Goal: Check status

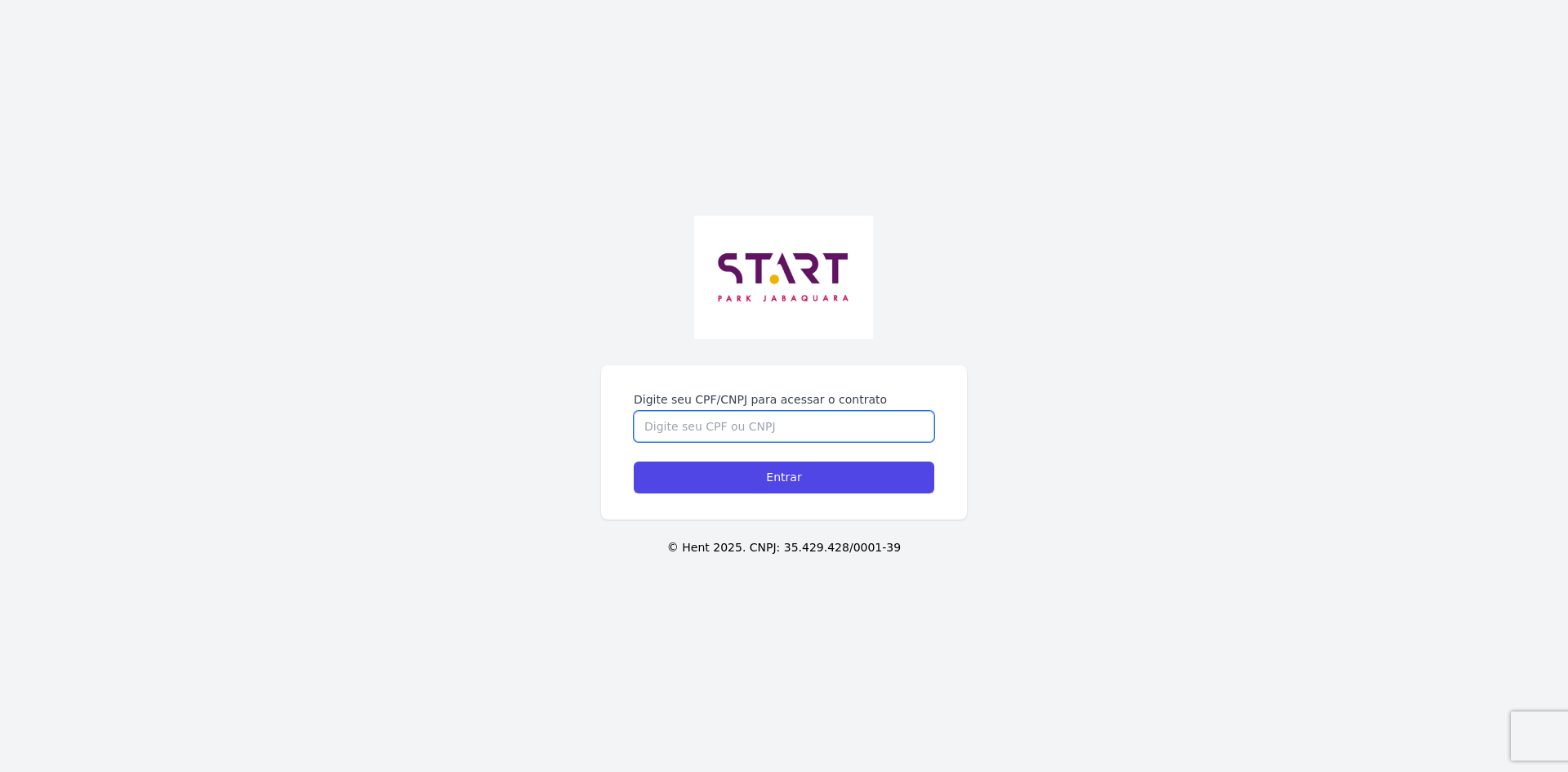
click at [748, 429] on input "Digite seu CPF/CNPJ para acessar o contrato" at bounding box center [784, 426] width 301 height 31
type input "43164644850"
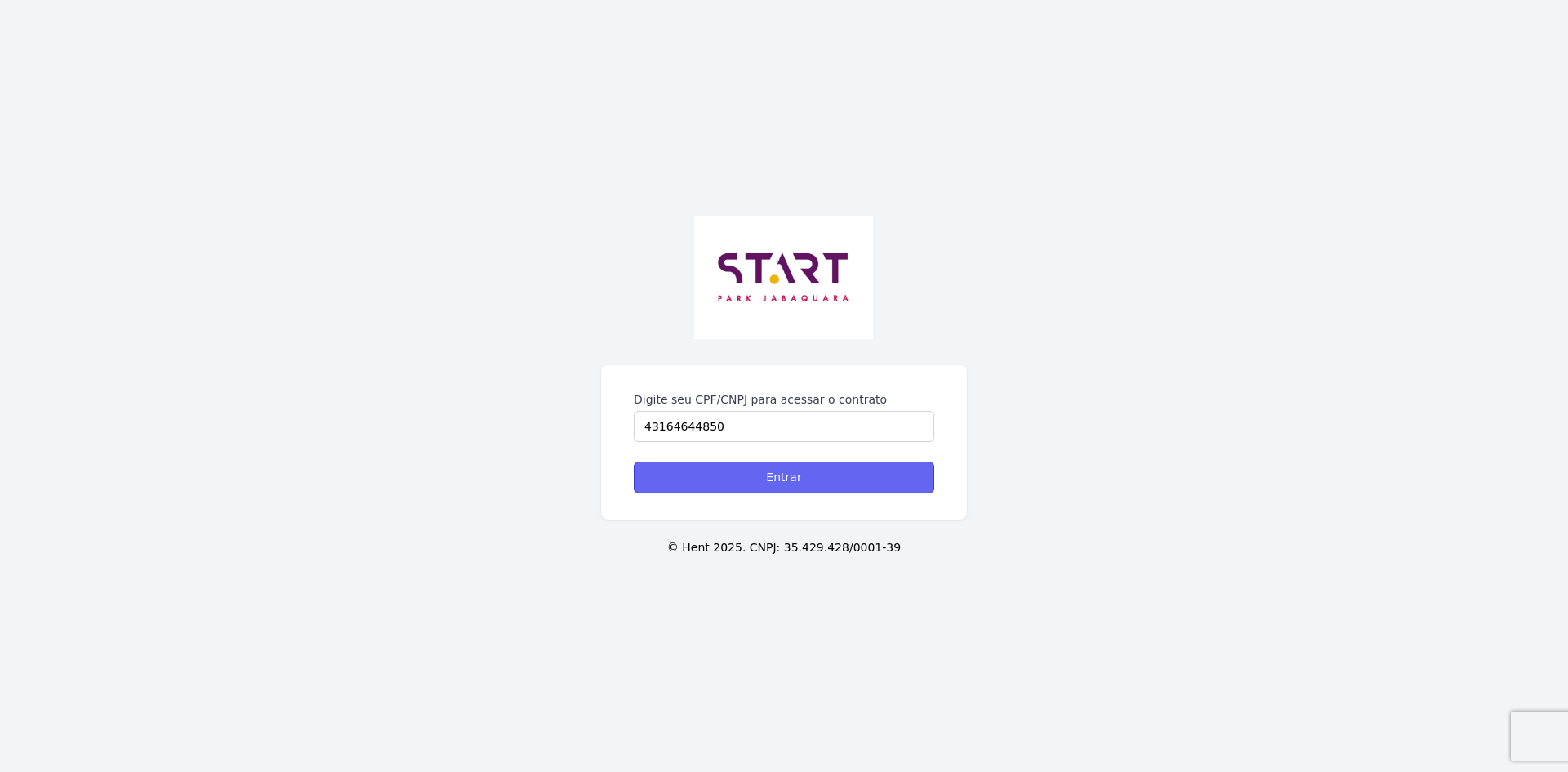
click at [766, 476] on input "Entrar" at bounding box center [784, 477] width 301 height 32
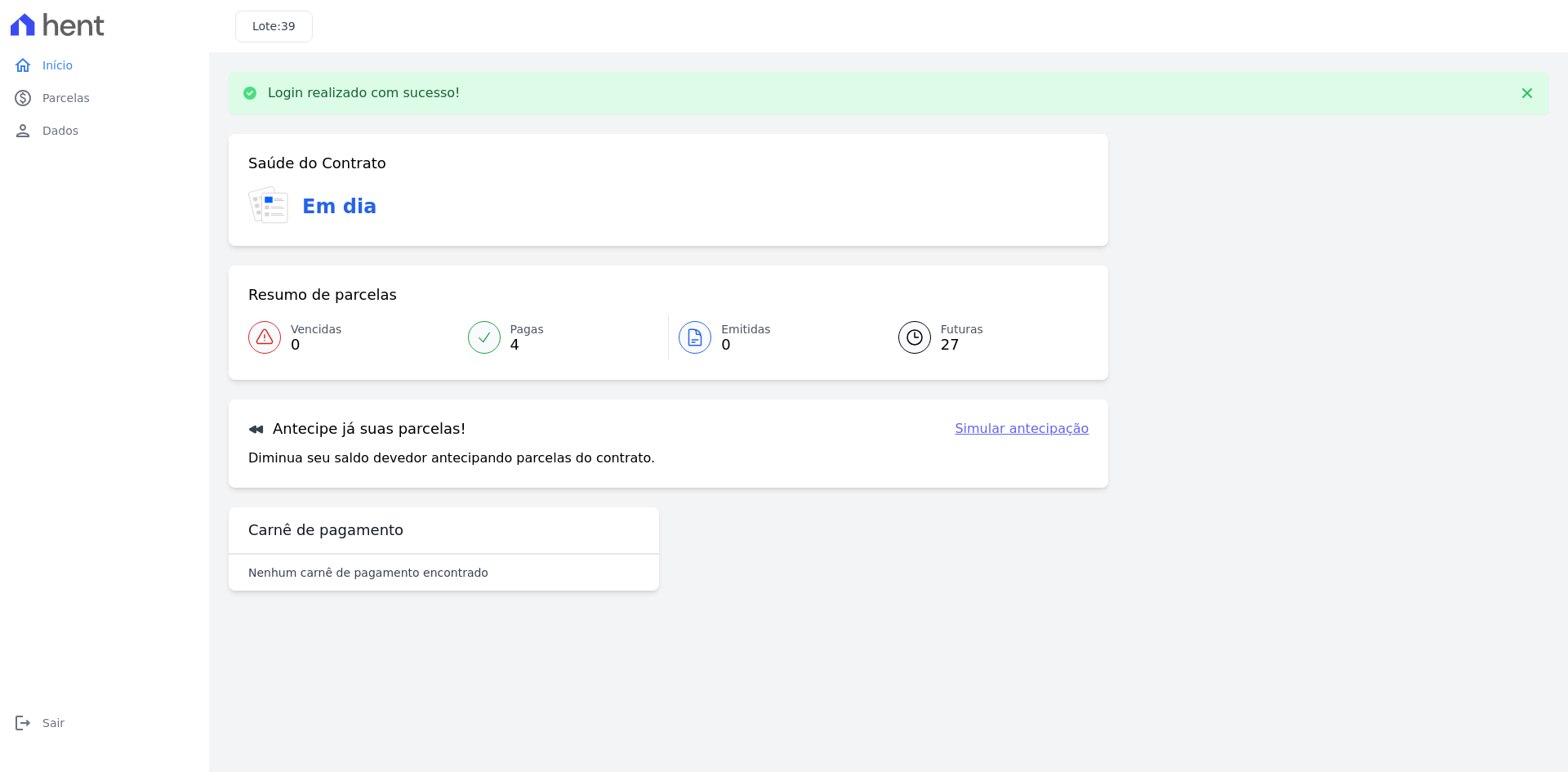
click at [516, 349] on span "4" at bounding box center [527, 344] width 33 height 14
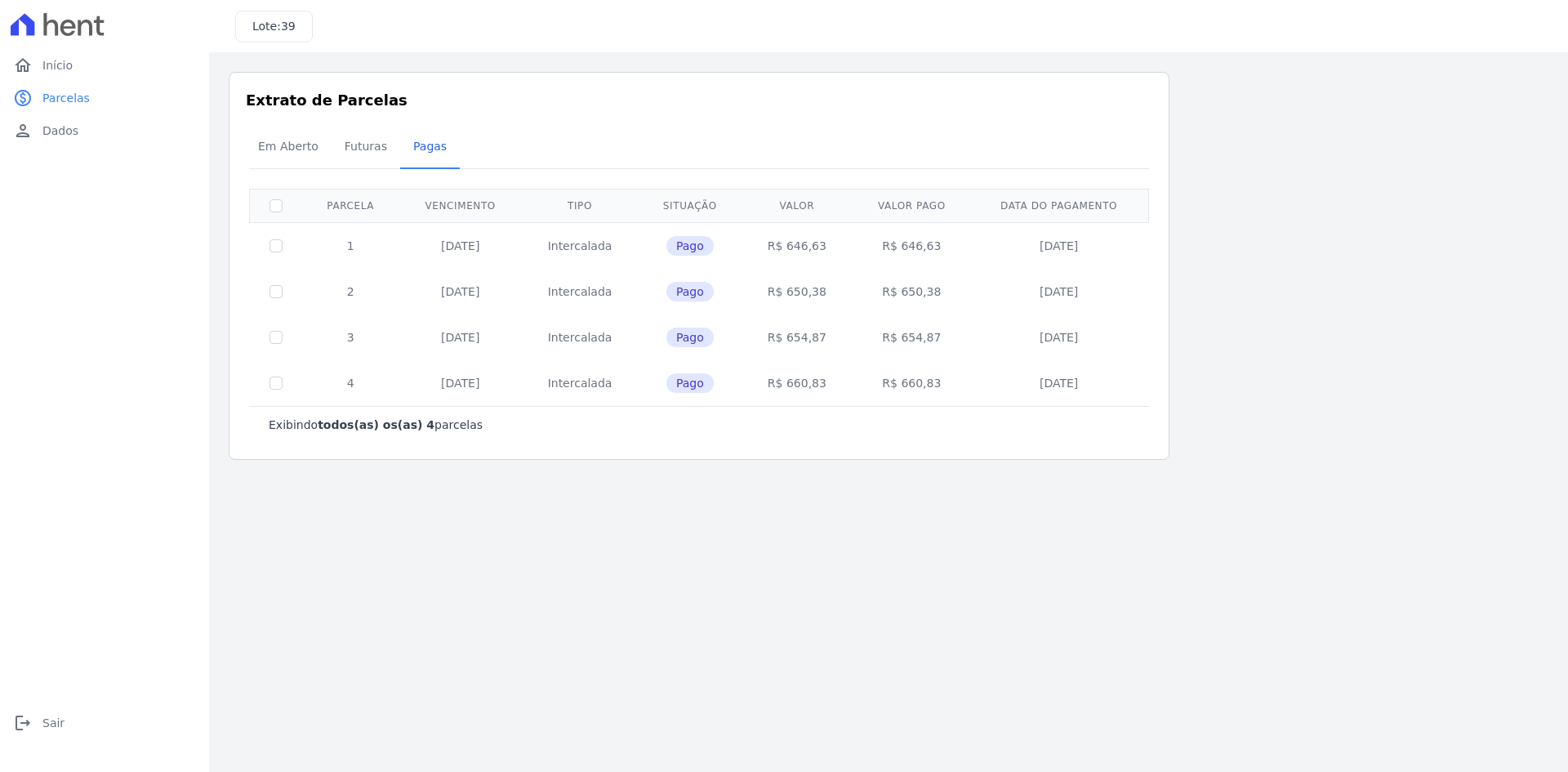
drag, startPoint x: 337, startPoint y: 203, endPoint x: 1134, endPoint y: 213, distance: 797.1
click at [1134, 213] on tr "Parcela Vencimento Tipo Situação Valor Valor pago Data do pagamento" at bounding box center [699, 204] width 899 height 33
click at [792, 204] on th "Valor" at bounding box center [797, 204] width 110 height 33
drag, startPoint x: 810, startPoint y: 203, endPoint x: 331, endPoint y: 204, distance: 479.0
click at [331, 204] on tr "Parcela Vencimento Tipo Situação Valor Valor pago Data do pagamento" at bounding box center [699, 204] width 899 height 33
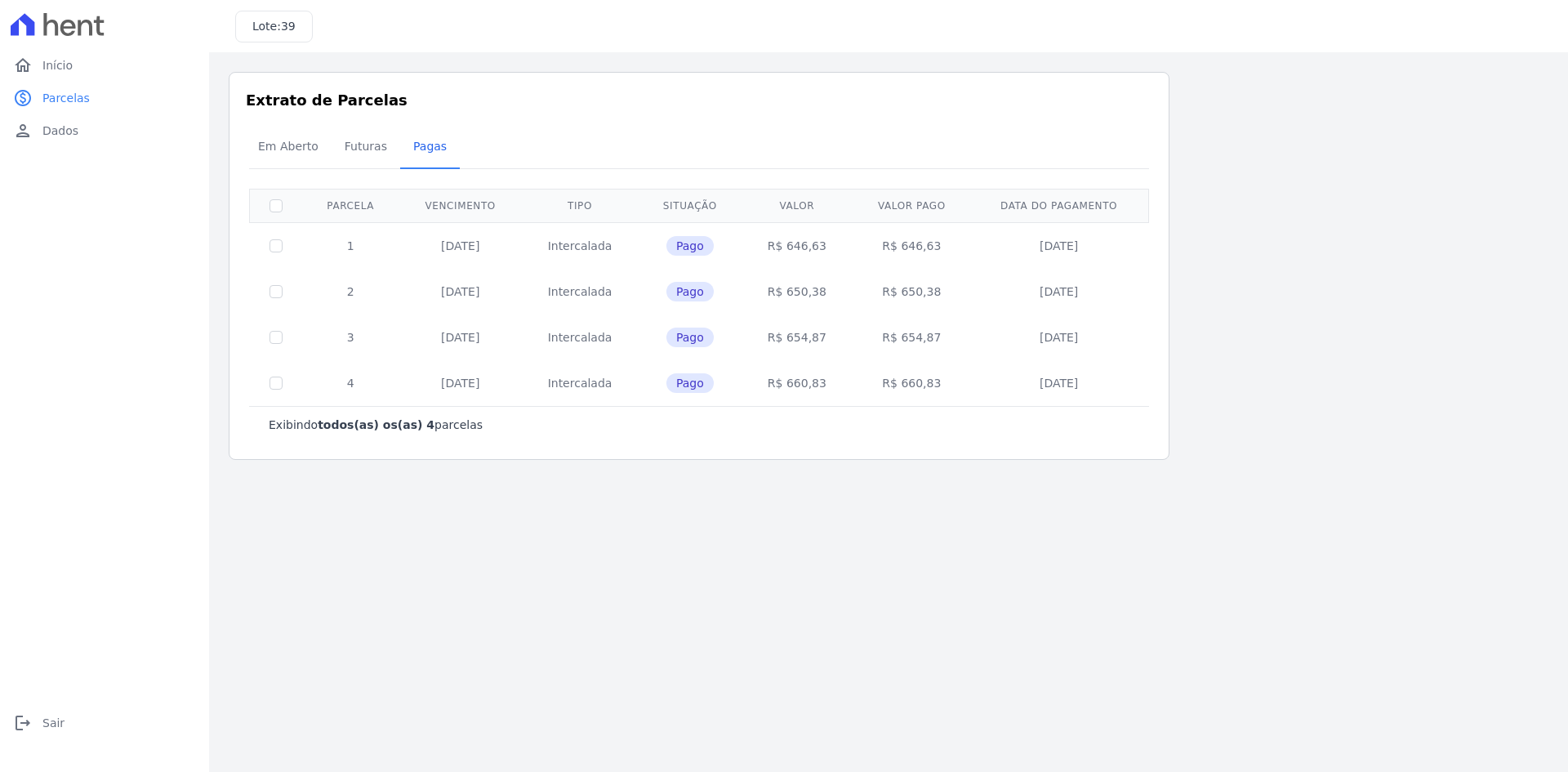
click at [577, 200] on th "Tipo" at bounding box center [579, 204] width 116 height 33
drag, startPoint x: 653, startPoint y: 201, endPoint x: 1074, endPoint y: 209, distance: 421.1
click at [1088, 188] on table "Parcela Vencimento Tipo Situação Valor Valor pago Data do pagamento 1 25/06/202…" at bounding box center [699, 296] width 900 height 217
click at [994, 556] on main "Listagem de parcelas Baixar PDF Extrato de Parcelas Em Aberto Futuras Pagas 0 s…" at bounding box center [888, 412] width 1359 height 720
drag, startPoint x: 871, startPoint y: 204, endPoint x: 1127, endPoint y: 203, distance: 256.0
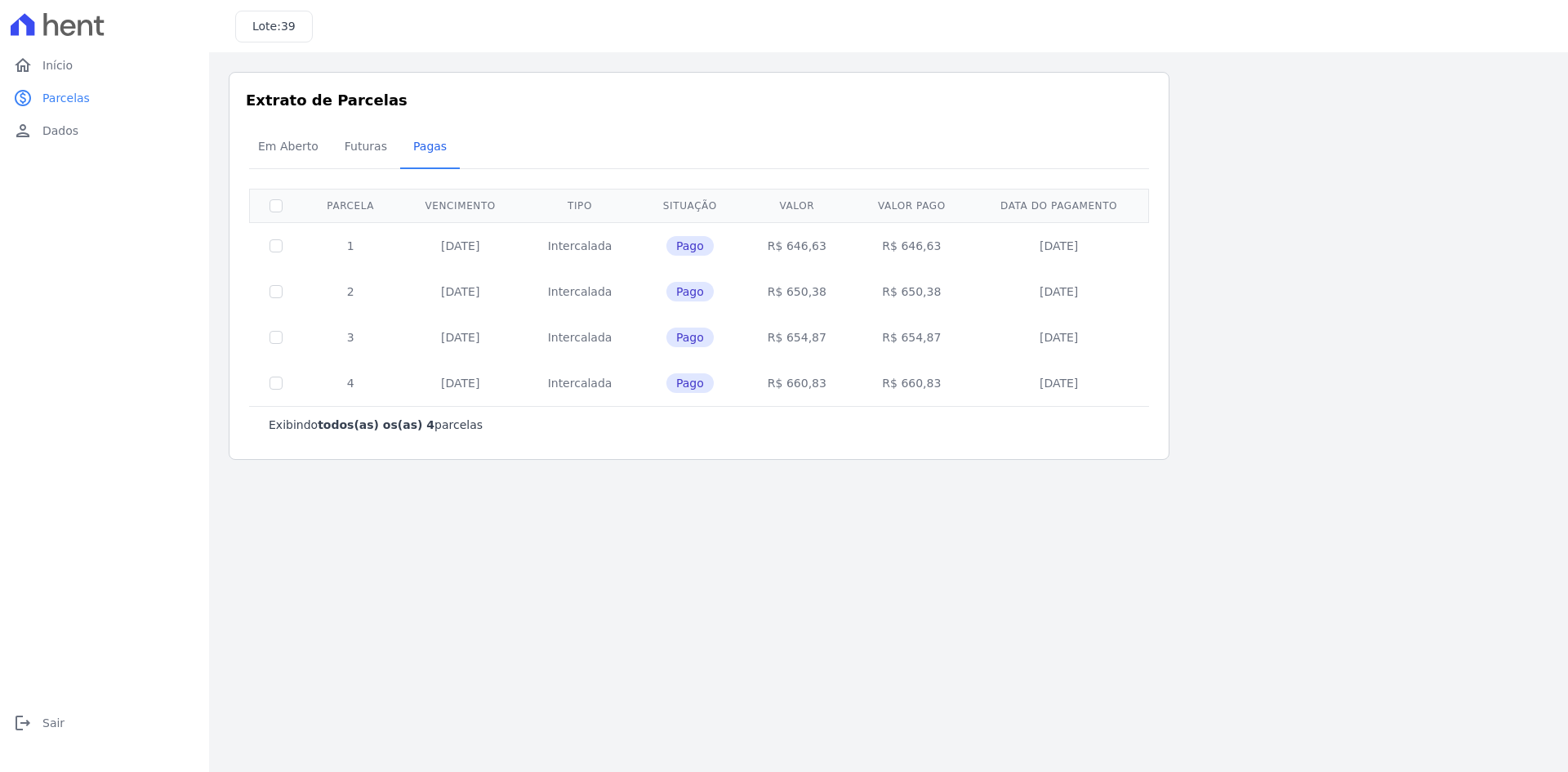
click at [1127, 203] on tr "Parcela Vencimento Tipo Situação Valor Valor pago Data do pagamento" at bounding box center [699, 204] width 899 height 33
